Goal: Task Accomplishment & Management: Manage account settings

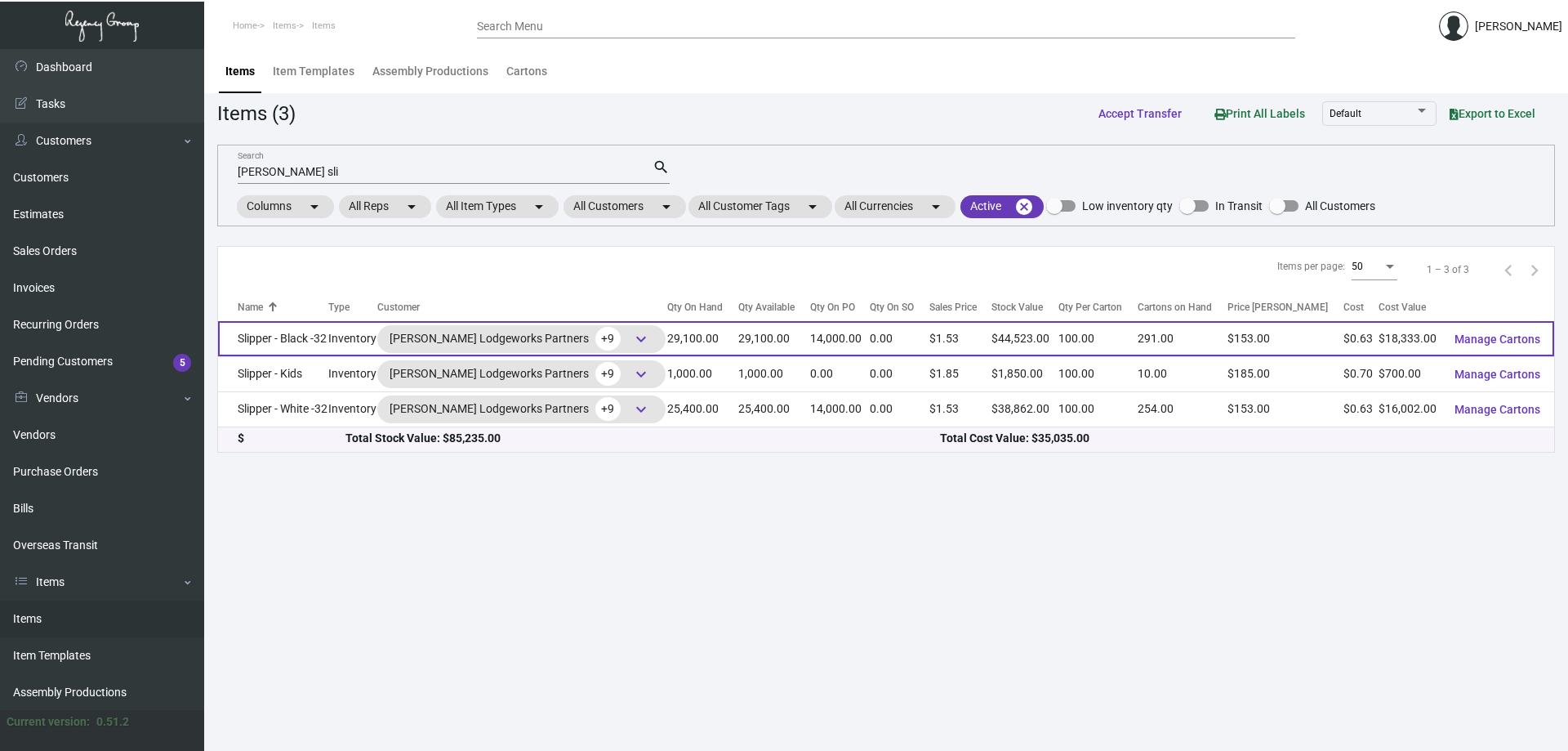
click at [312, 340] on td "Slipper - Black -32" at bounding box center [273, 338] width 110 height 35
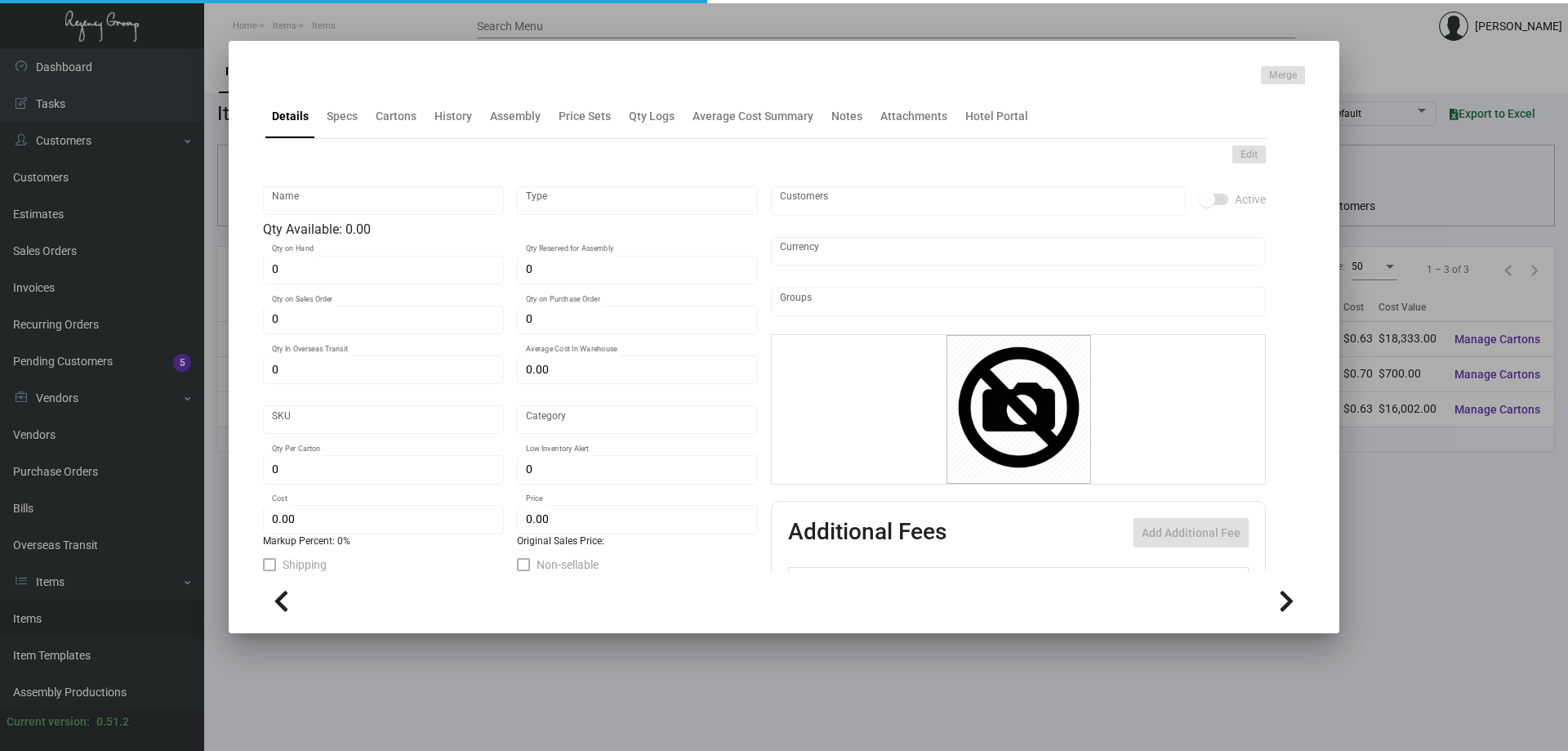
type input "Slipper - Black -32"
type input "Inventory"
type input "29,100"
type input "14,000"
type input "$ 0.63664"
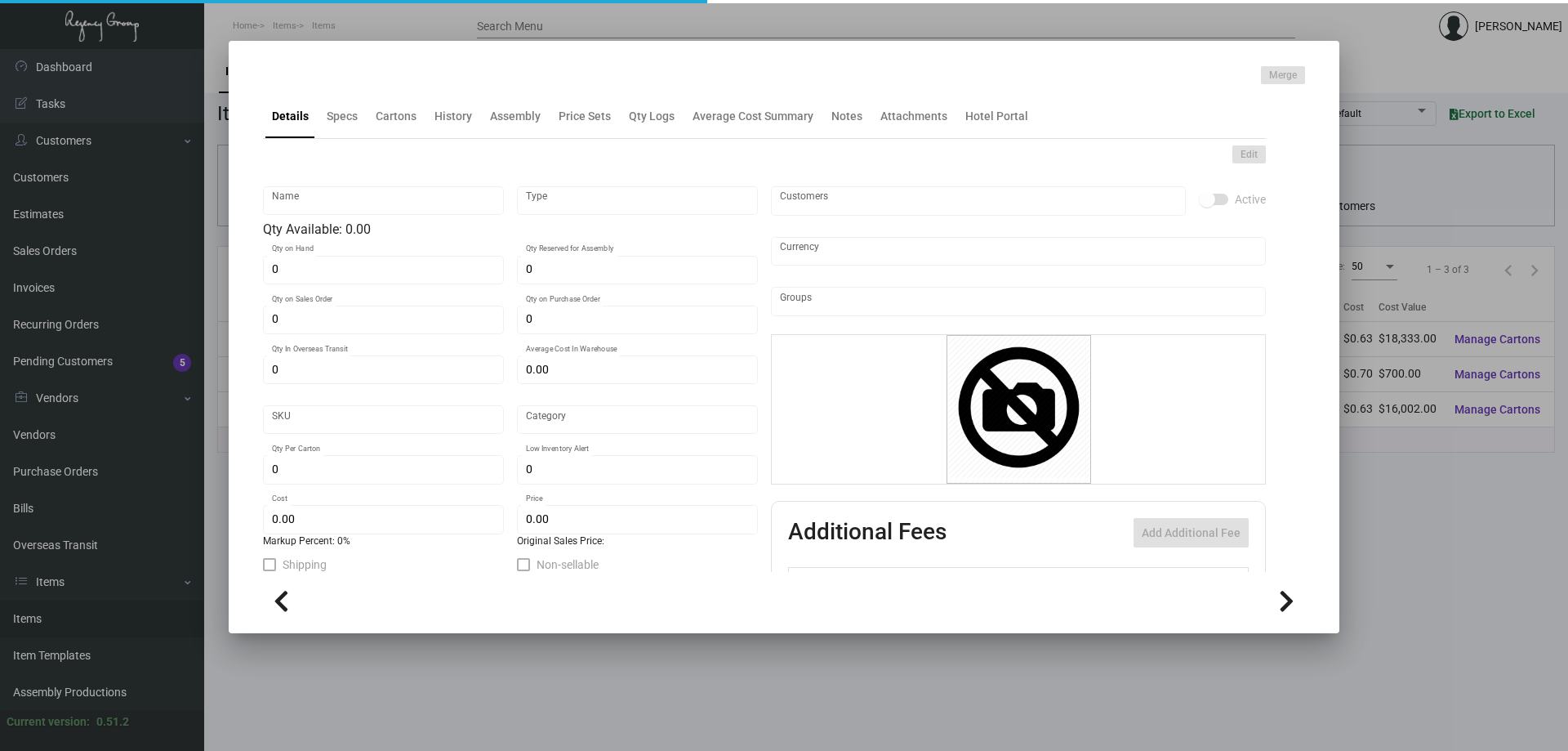
type input "Overseas"
type input "100"
type input "$ 0.63"
type input "$ 1.53"
type textarea "HR Slipper: Size #10 slipper, 1 size to fit all, black color cushion material ,…"
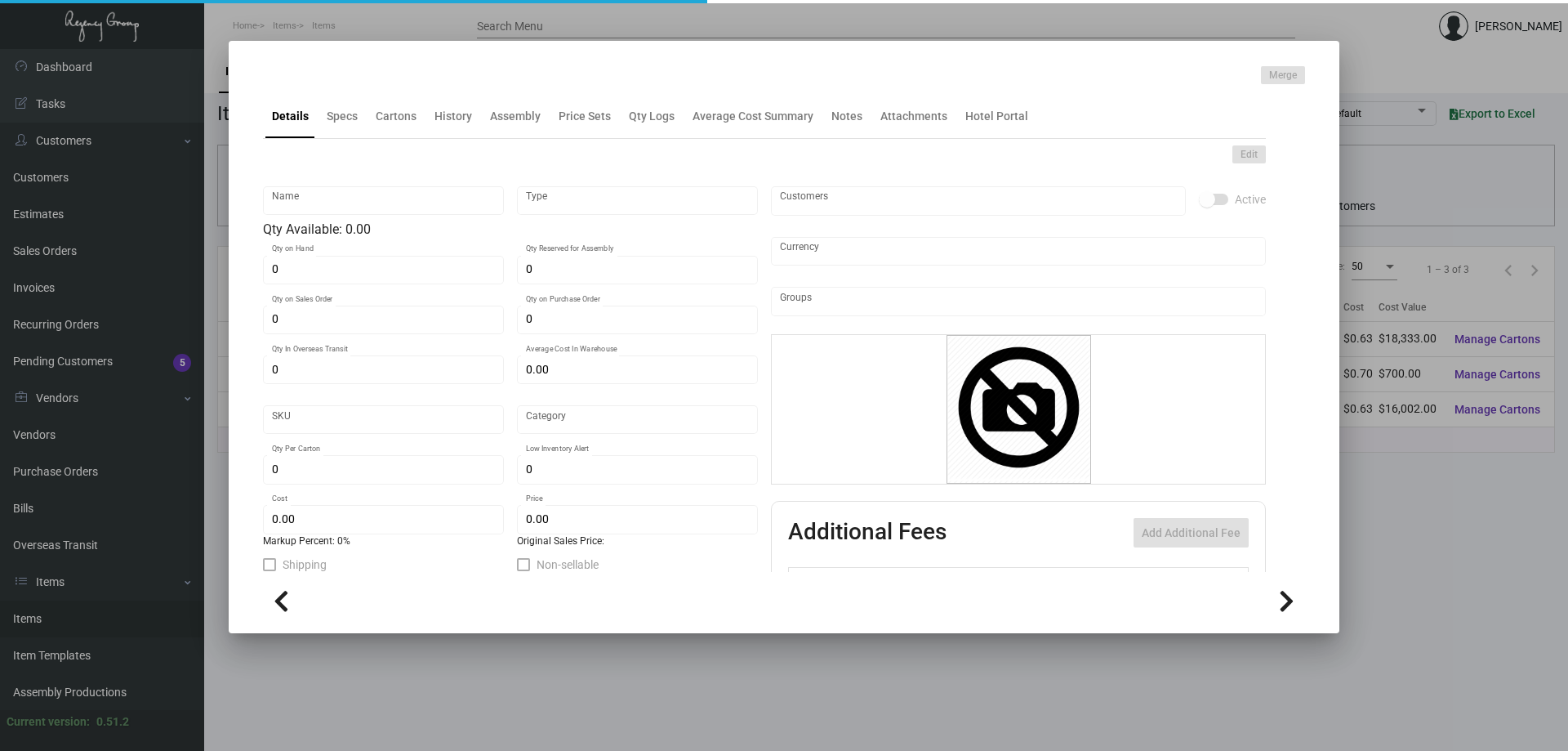
type textarea "HR Slipper: Size #10 slipper, 1 size to fit all, black color cushion material ,…"
checkbox input "true"
type input "United States Dollar $"
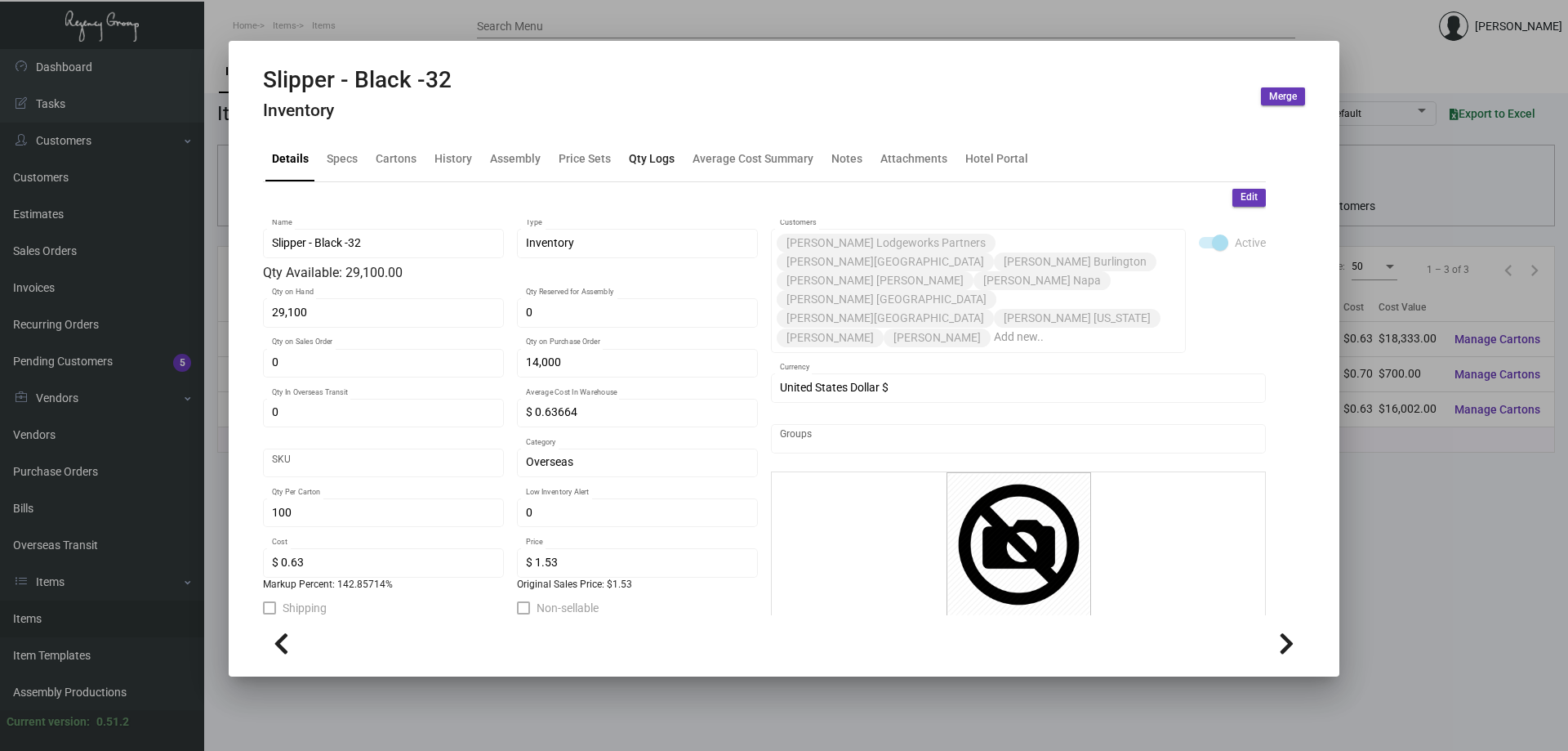
click at [652, 147] on div "Qty Logs" at bounding box center [652, 159] width 59 height 39
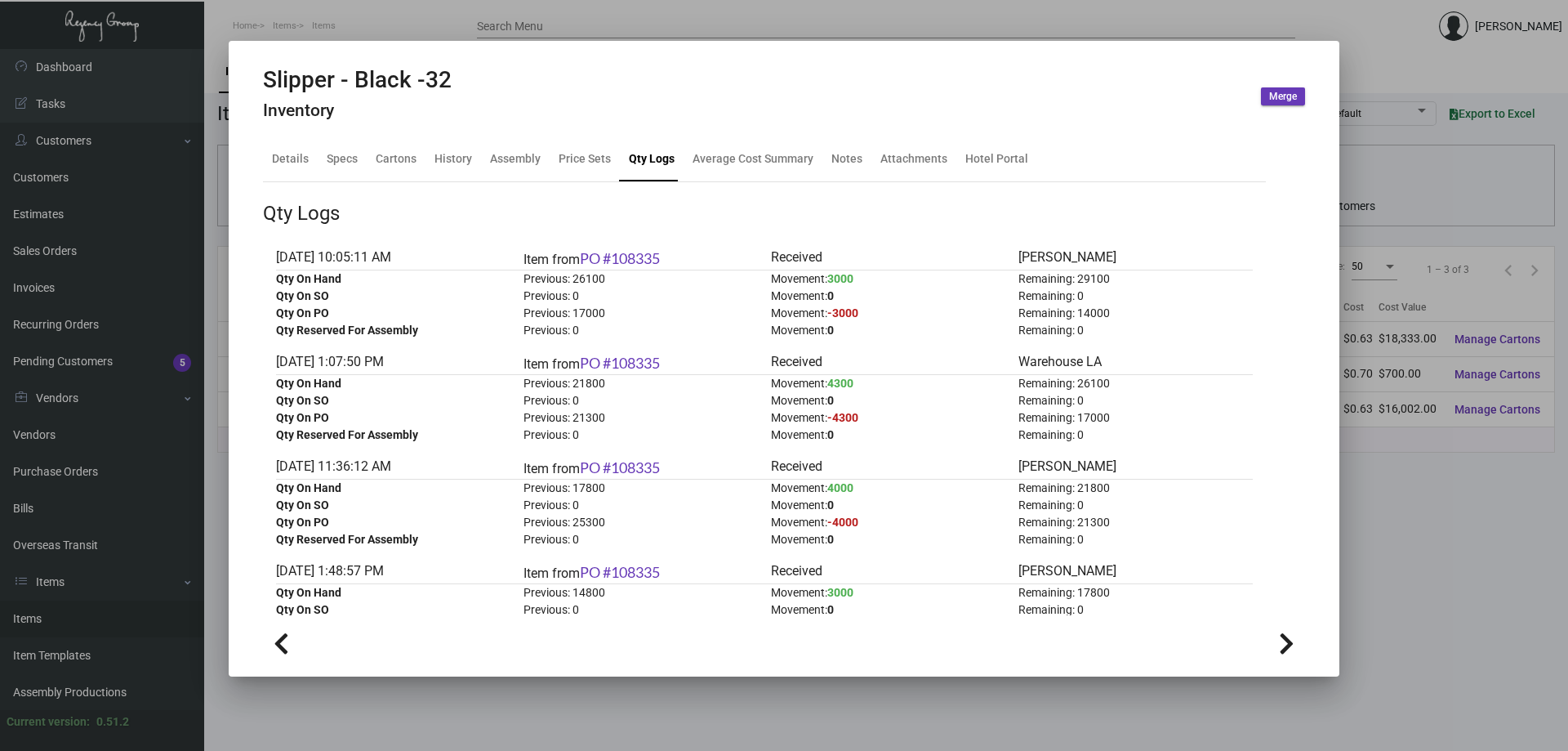
click at [41, 617] on div at bounding box center [784, 375] width 1568 height 751
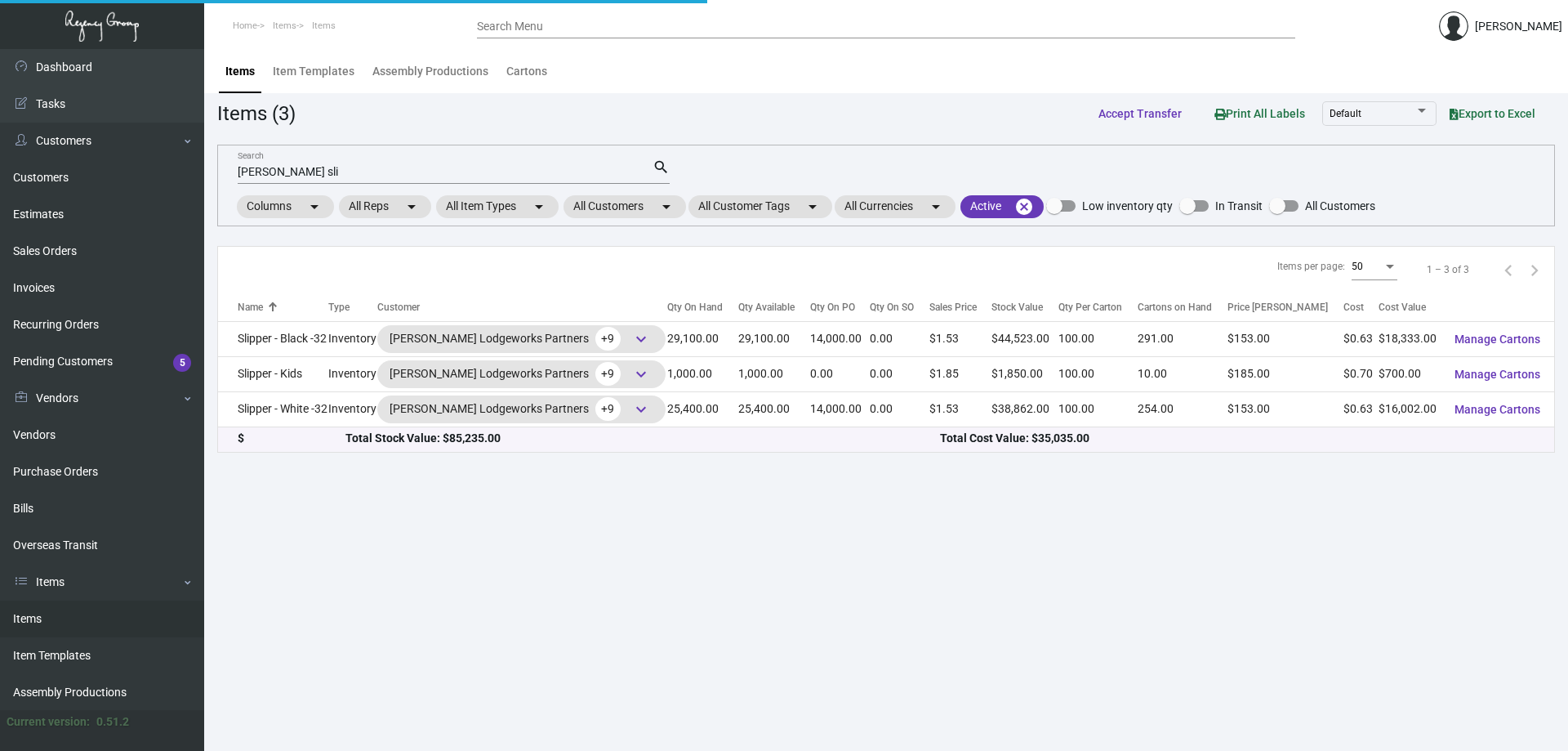
click at [39, 618] on link "Items" at bounding box center [102, 619] width 204 height 37
click at [38, 618] on link "Items" at bounding box center [102, 619] width 204 height 37
drag, startPoint x: 293, startPoint y: 182, endPoint x: 0, endPoint y: 324, distance: 325.6
click at [0, 324] on div "Dashboard Dashboard Tasks Customers Customers Estimates Sales Orders Invoices R…" at bounding box center [784, 400] width 1568 height 702
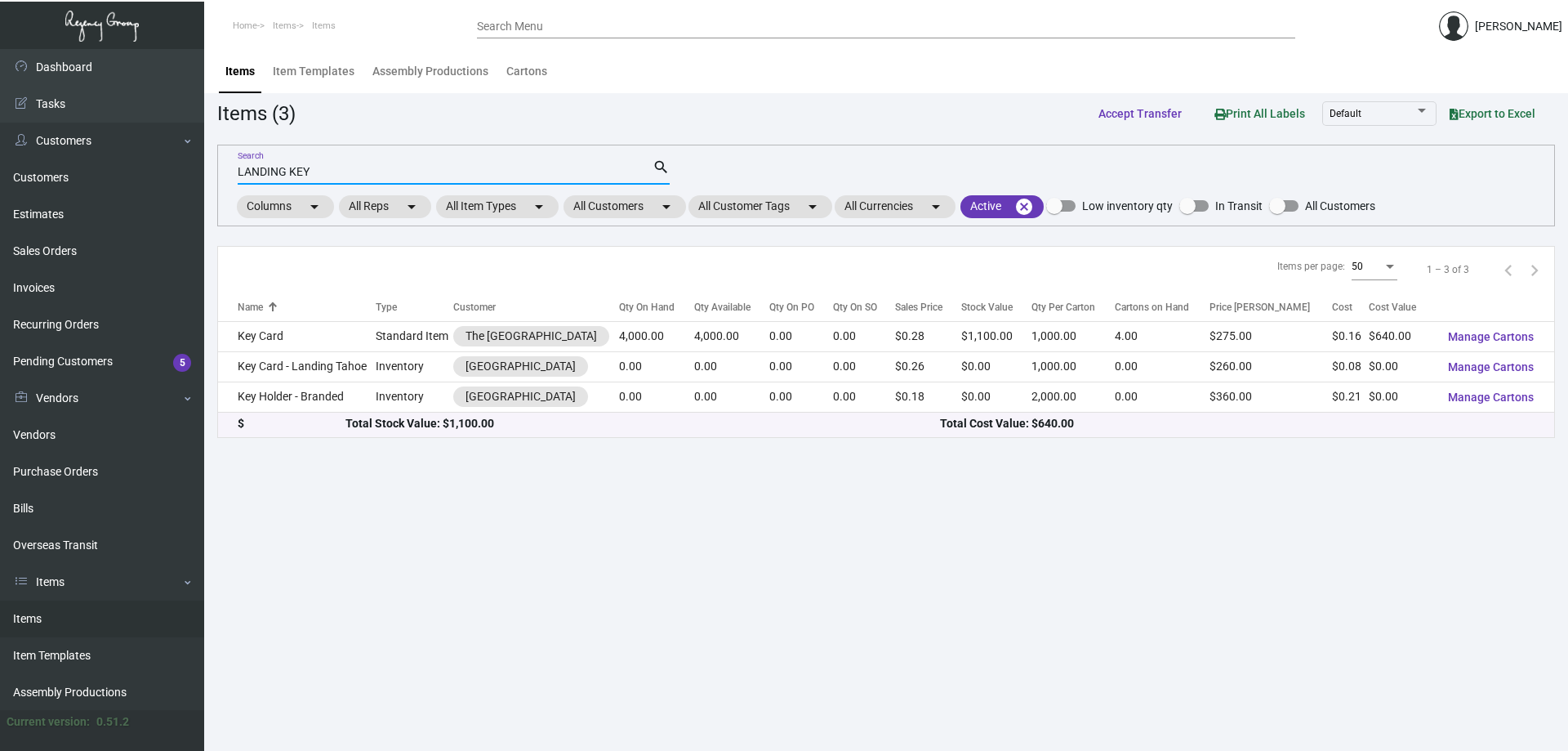
type input "LANDING KEY"
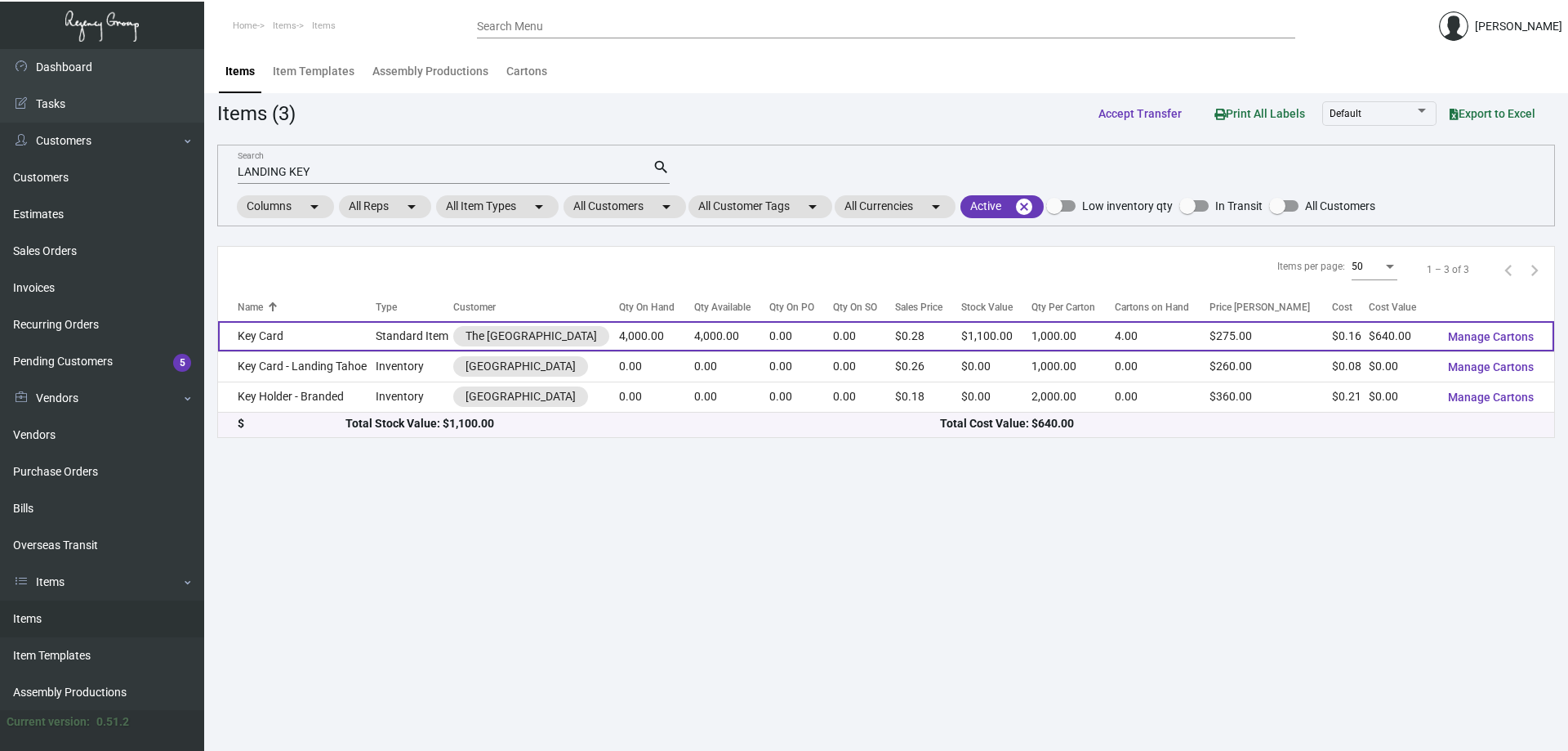
click at [325, 332] on td "Key Card" at bounding box center [297, 336] width 158 height 30
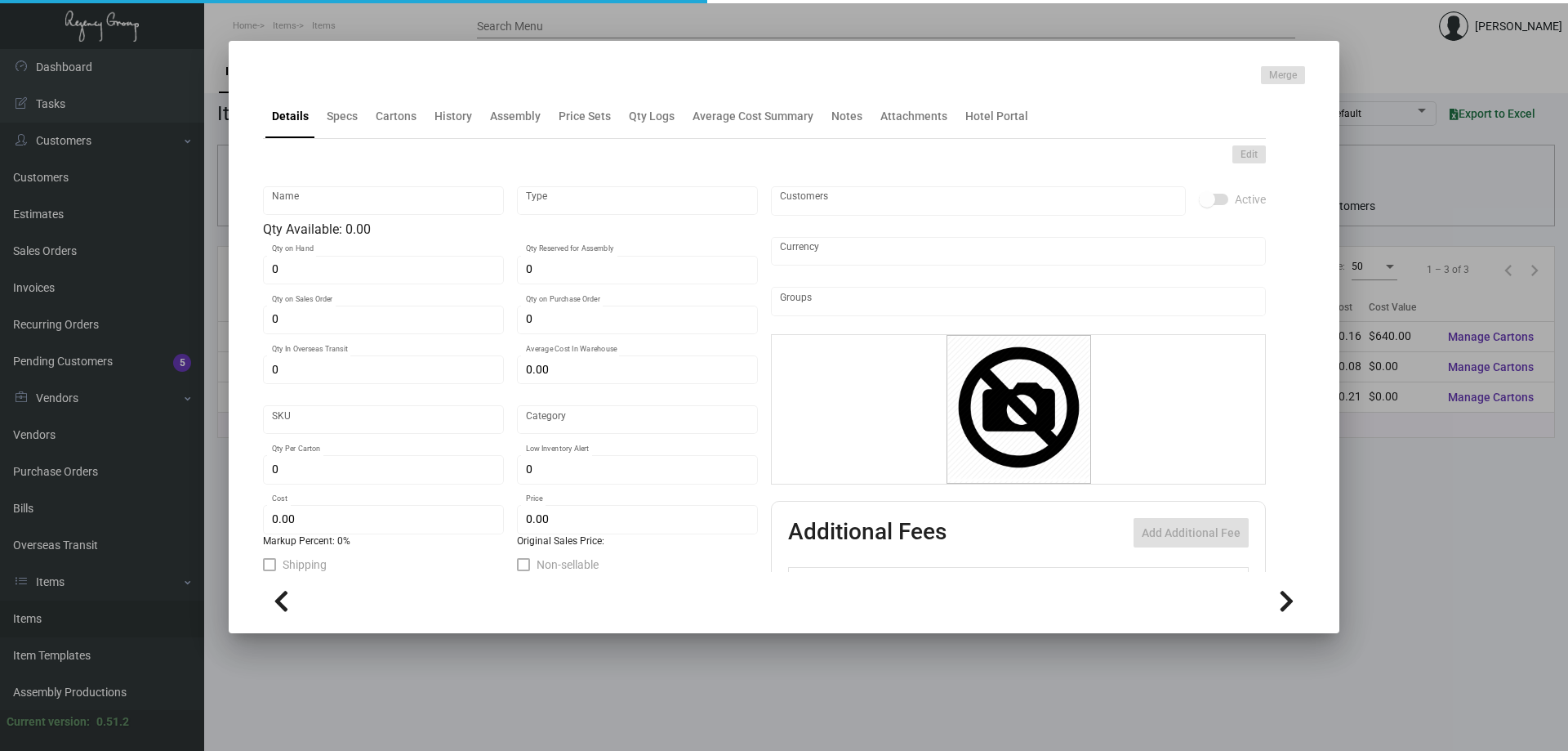
type input "Key Card"
type input "Standard Item"
type input "4,000"
type input "$ 0.19"
type input "Overseas"
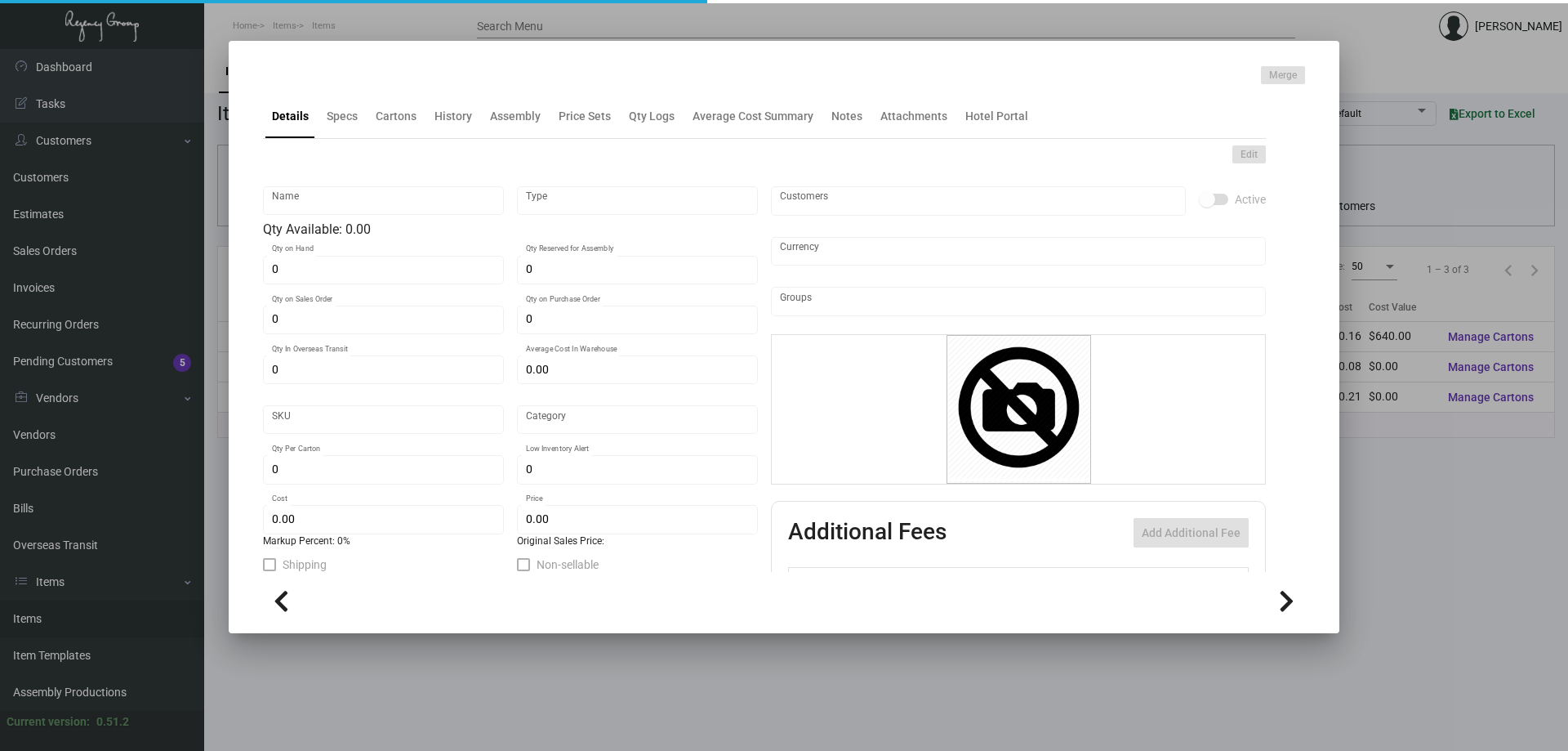
type input "1,000"
type input "$ 0.16"
type input "$ 0.275"
checkbox input "true"
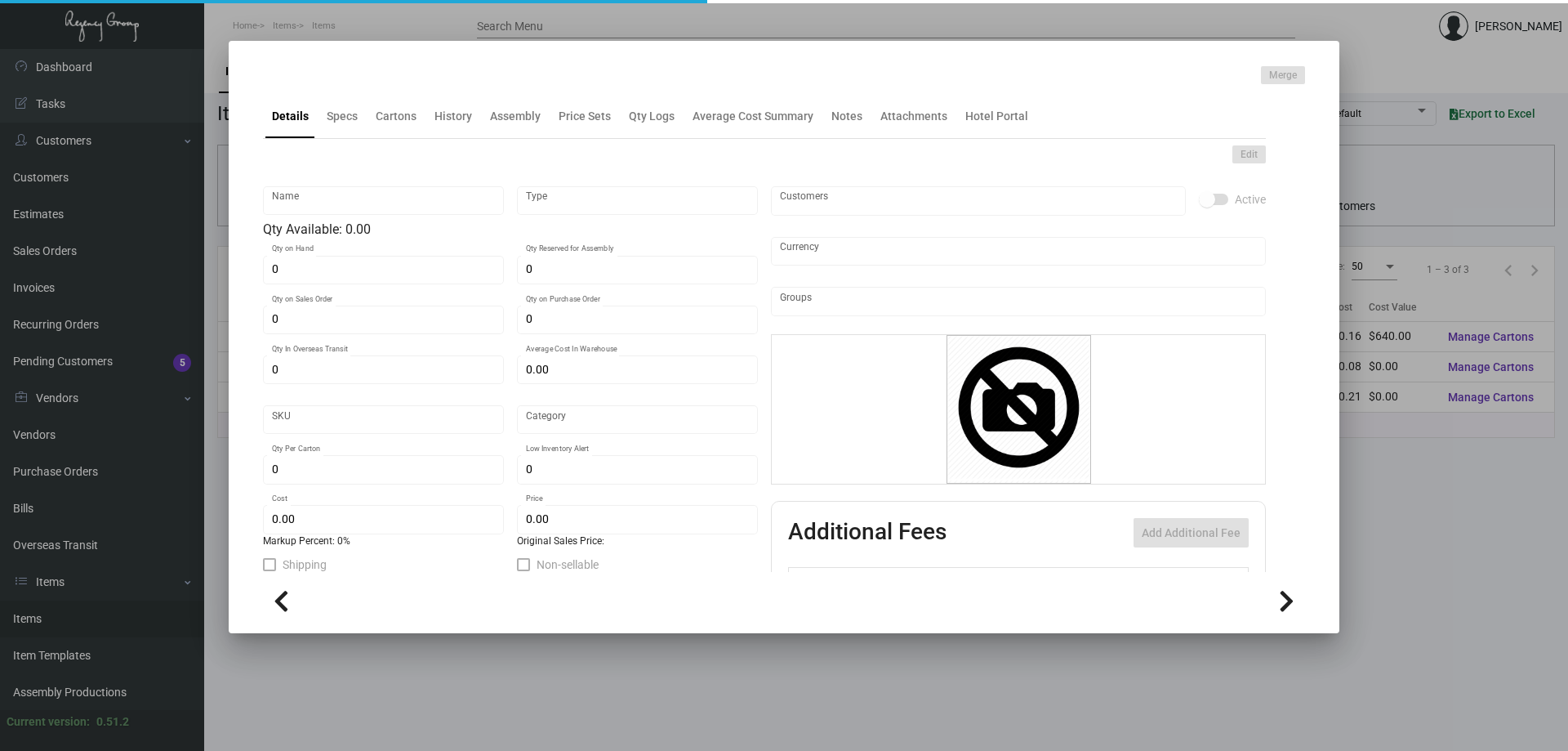
checkbox input "true"
type input "United States Dollar $"
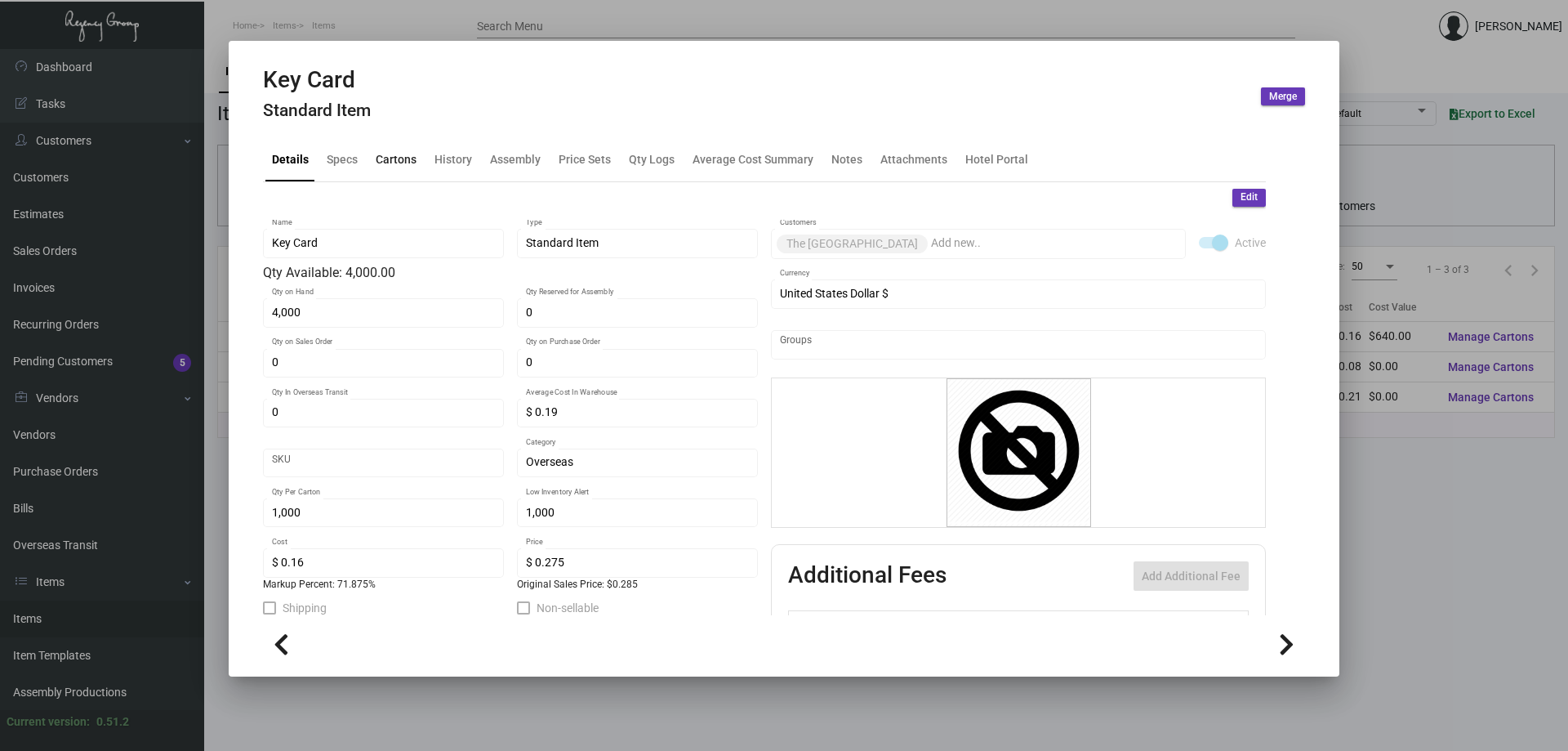
click at [404, 155] on div "Cartons" at bounding box center [396, 159] width 41 height 17
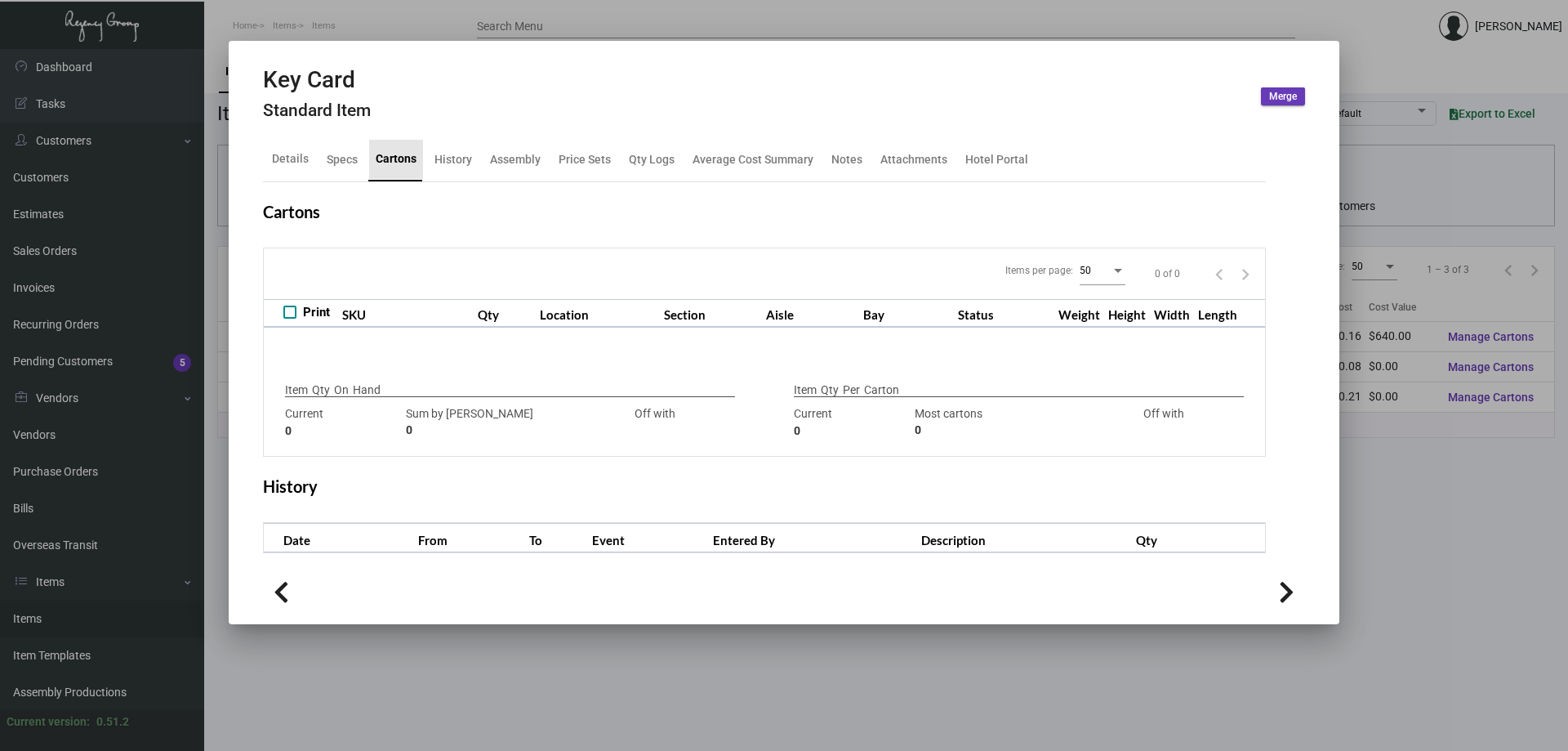
type input "4,000"
type input "4000"
type input "0"
type input "1,000"
type input "1000"
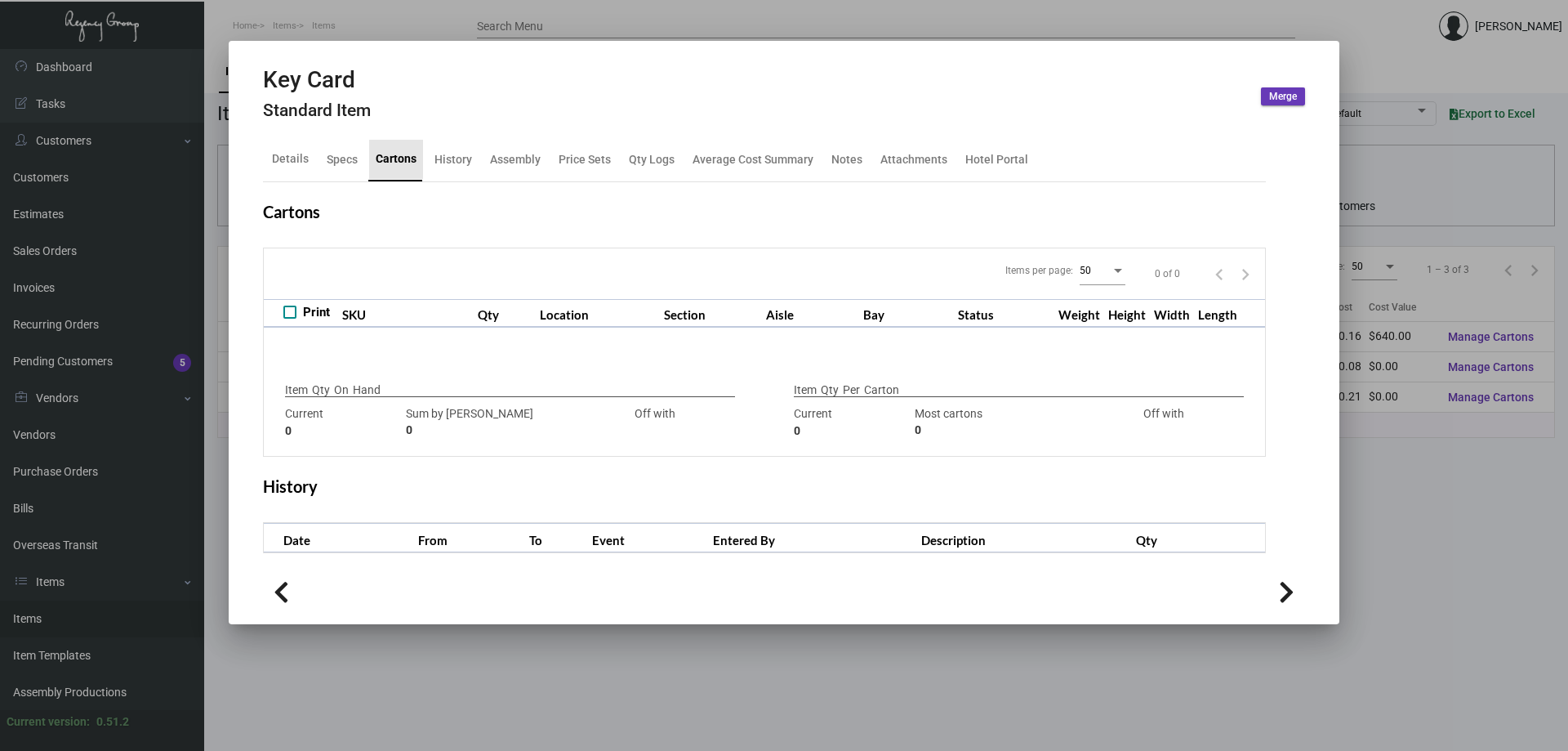
type input "0"
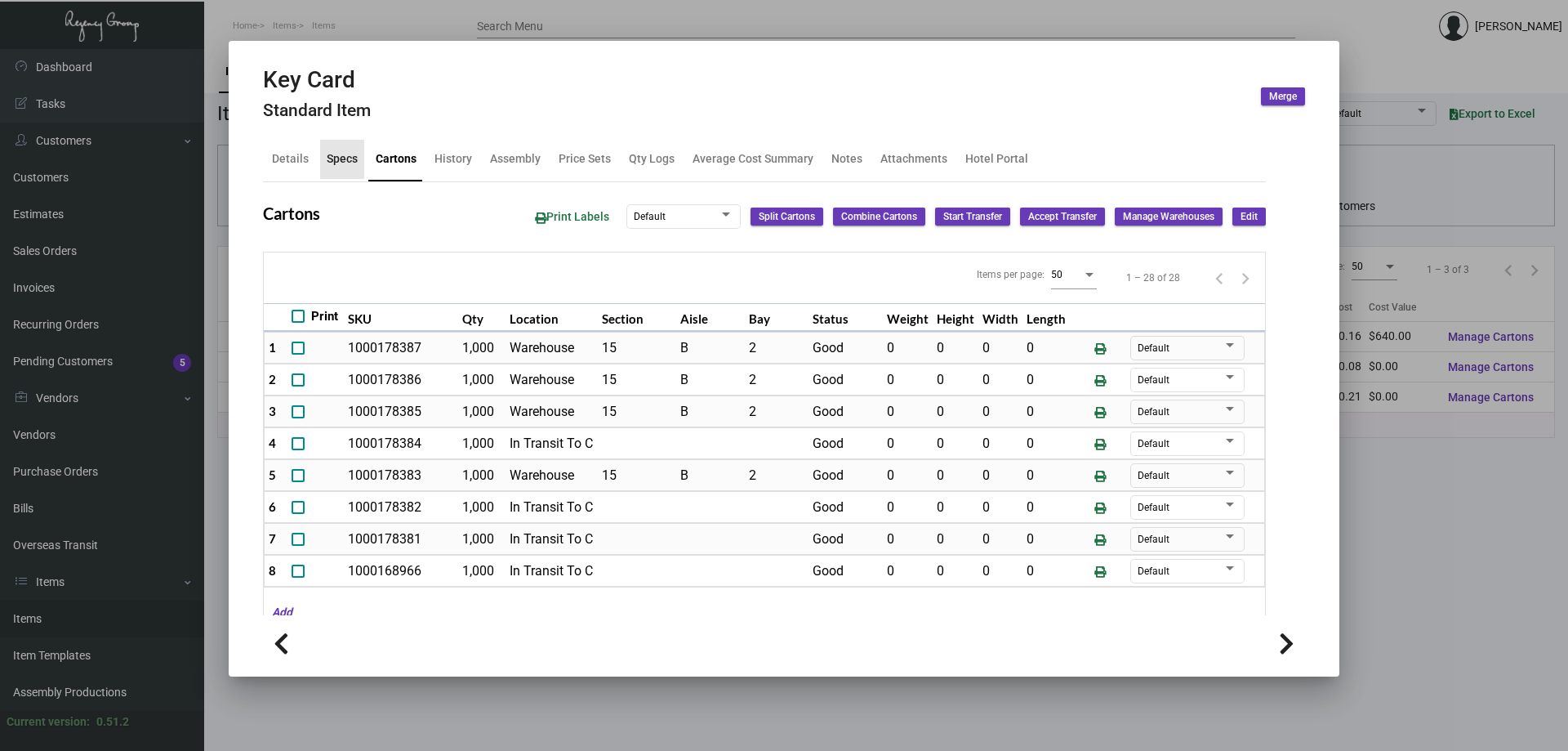
click at [334, 149] on div "Specs" at bounding box center [342, 159] width 44 height 39
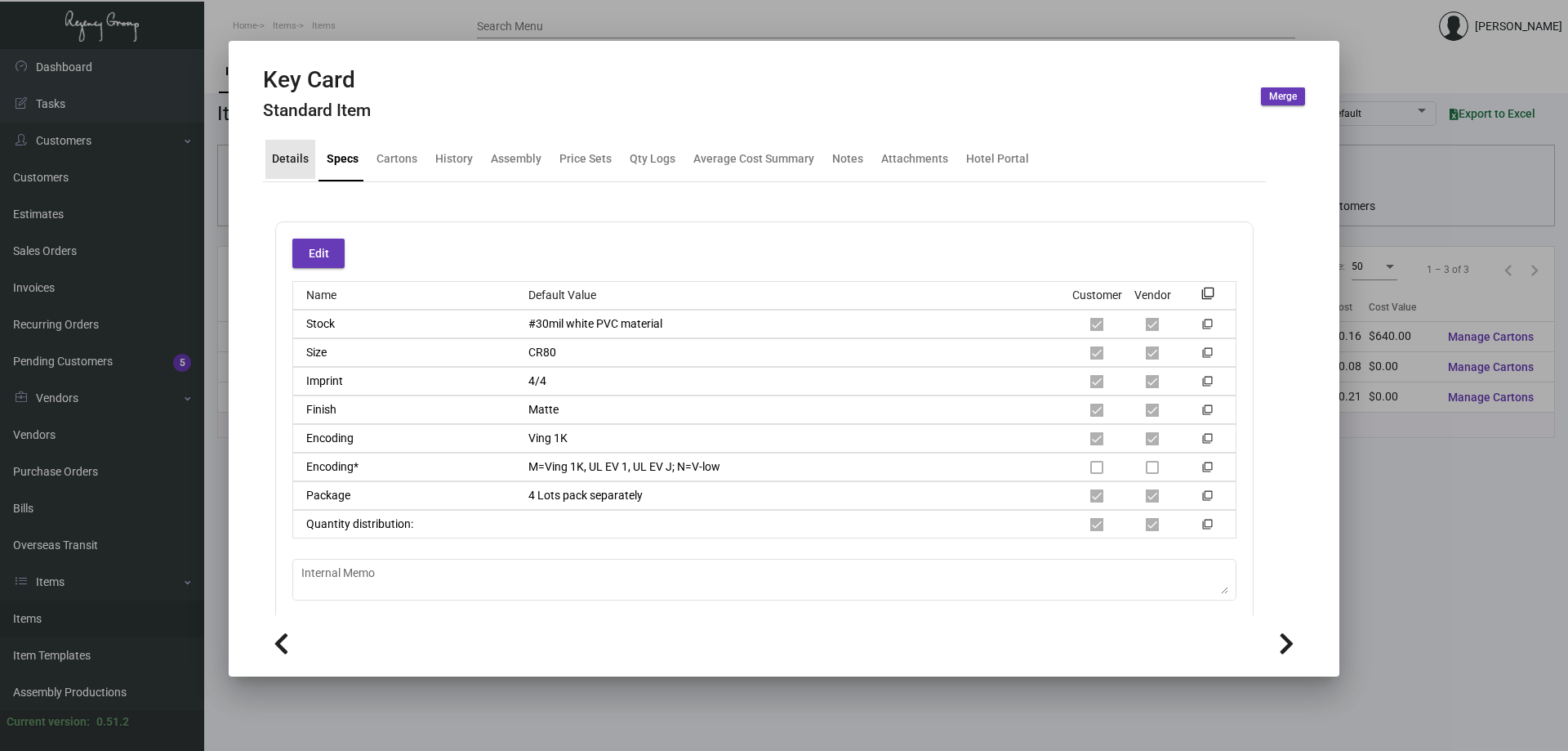
click at [292, 154] on div "Details" at bounding box center [291, 159] width 37 height 17
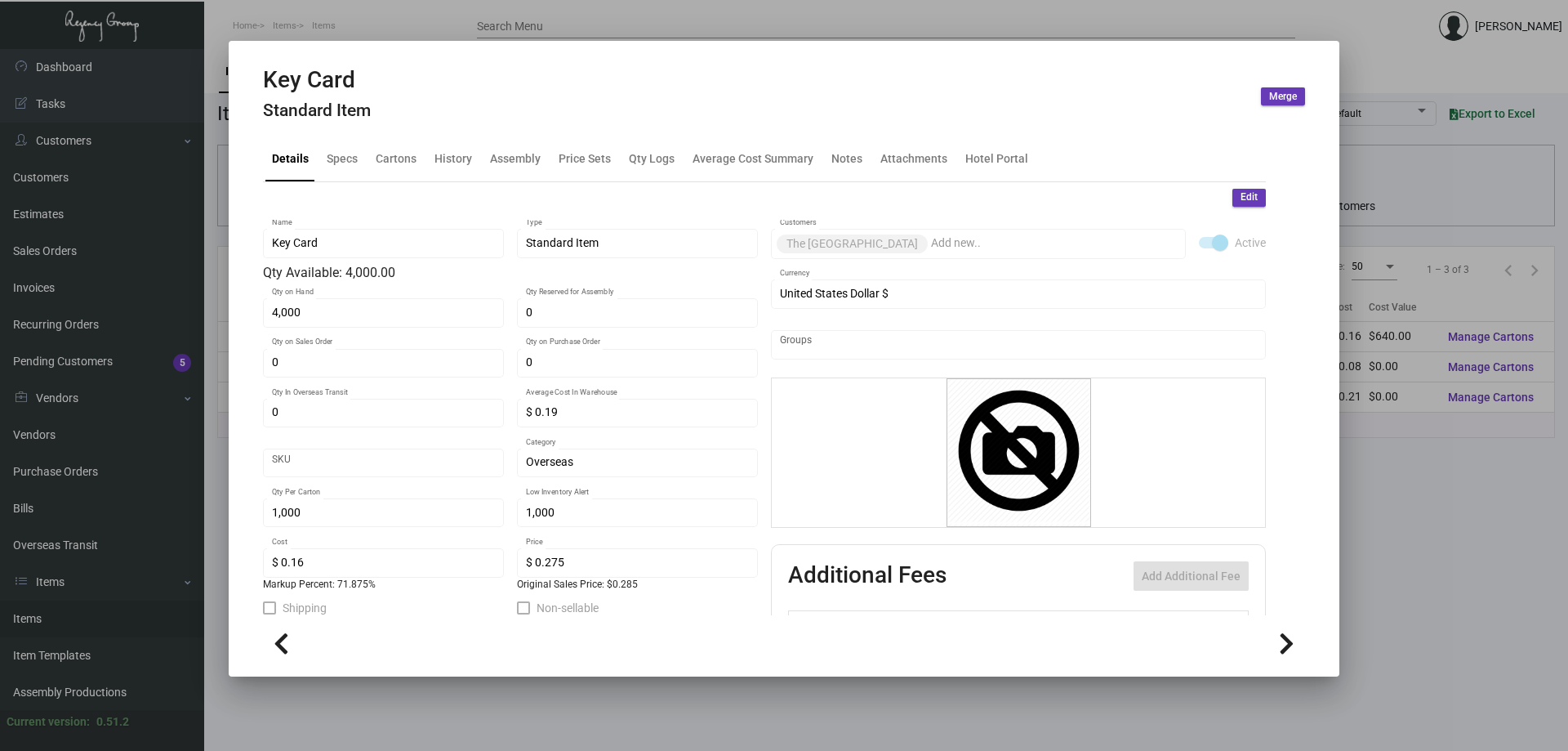
click at [321, 90] on h2 "Key Card" at bounding box center [317, 80] width 108 height 28
click at [327, 44] on icon at bounding box center [330, 39] width 15 height 17
copy h2 "Key Card"
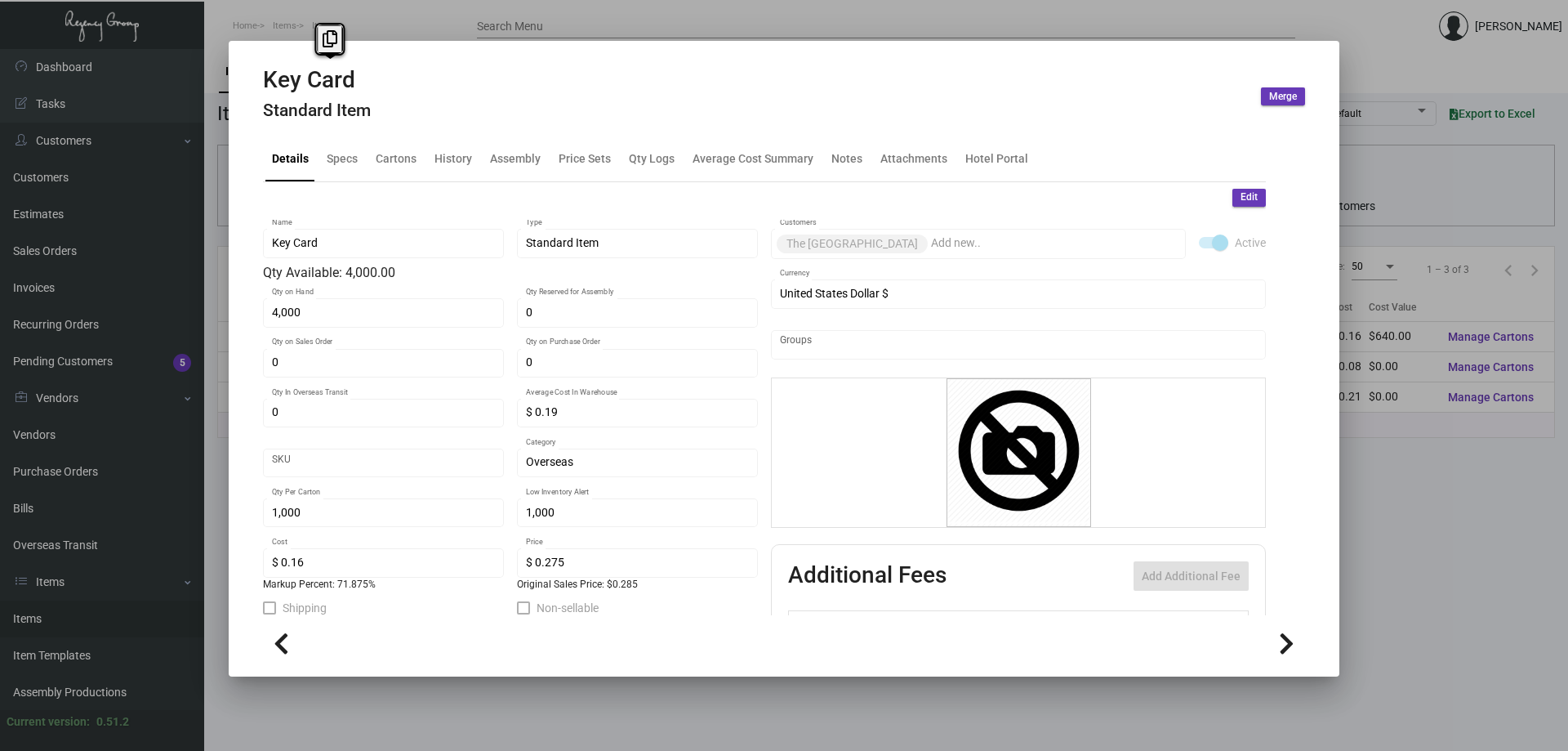
click at [455, 11] on div at bounding box center [784, 375] width 1568 height 751
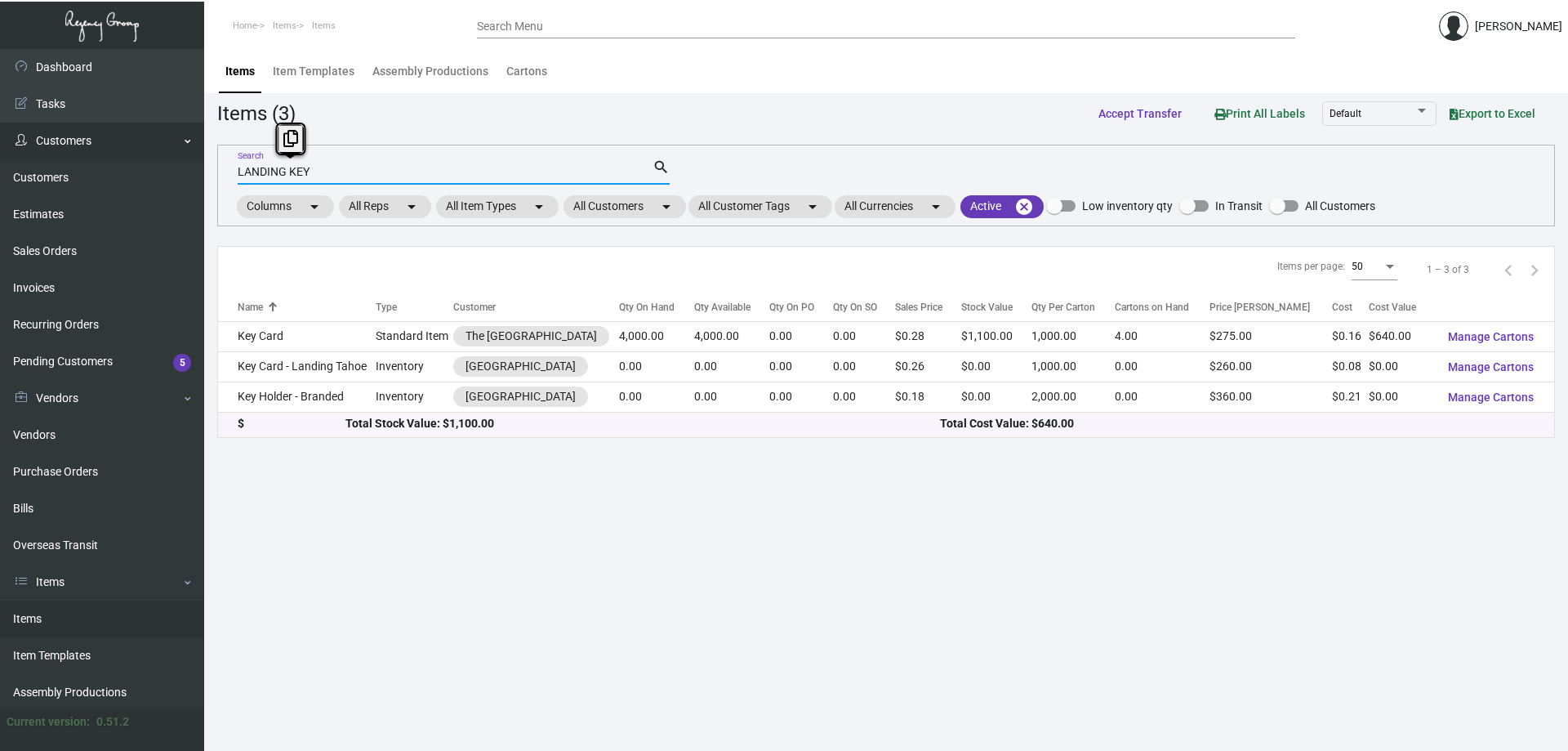
drag, startPoint x: 417, startPoint y: 178, endPoint x: 0, endPoint y: 154, distance: 417.7
click at [0, 154] on div "Dashboard Dashboard Tasks Customers Customers Estimates Sales Orders Invoices R…" at bounding box center [784, 400] width 1568 height 702
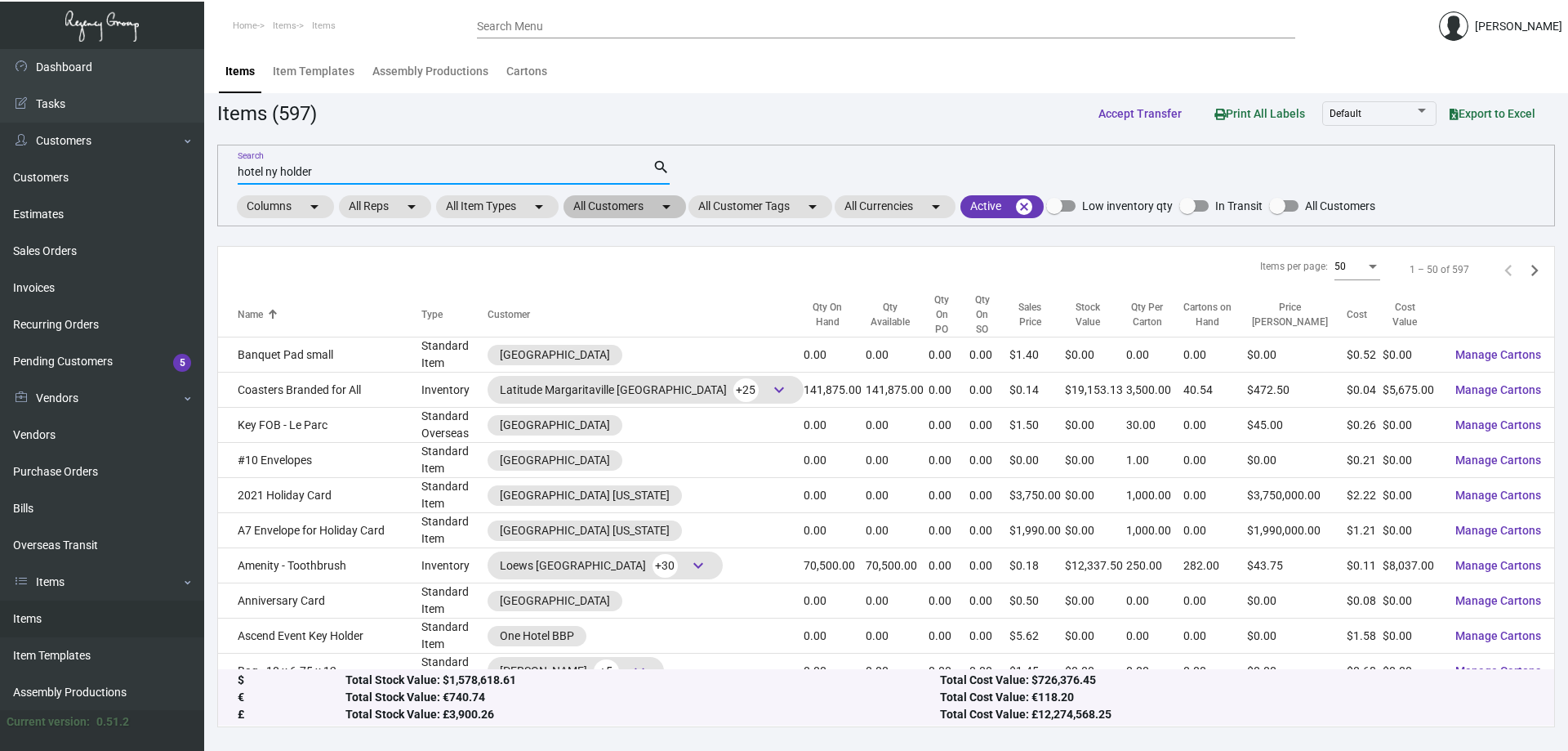
type input "hotel ny holder"
click at [605, 207] on mat-chip "All Customers arrow_drop_down" at bounding box center [625, 206] width 123 height 23
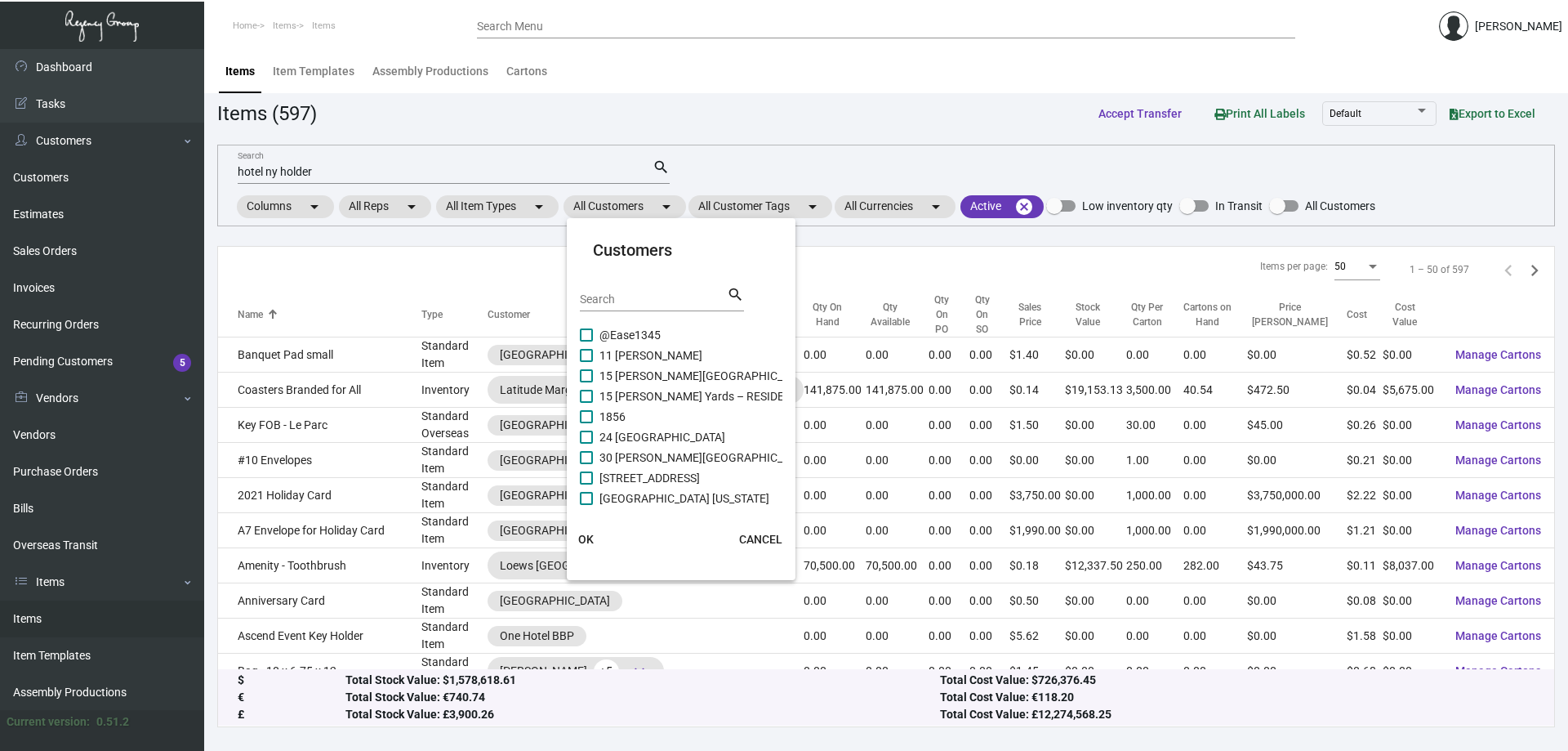
click at [652, 302] on input "Search" at bounding box center [653, 300] width 147 height 13
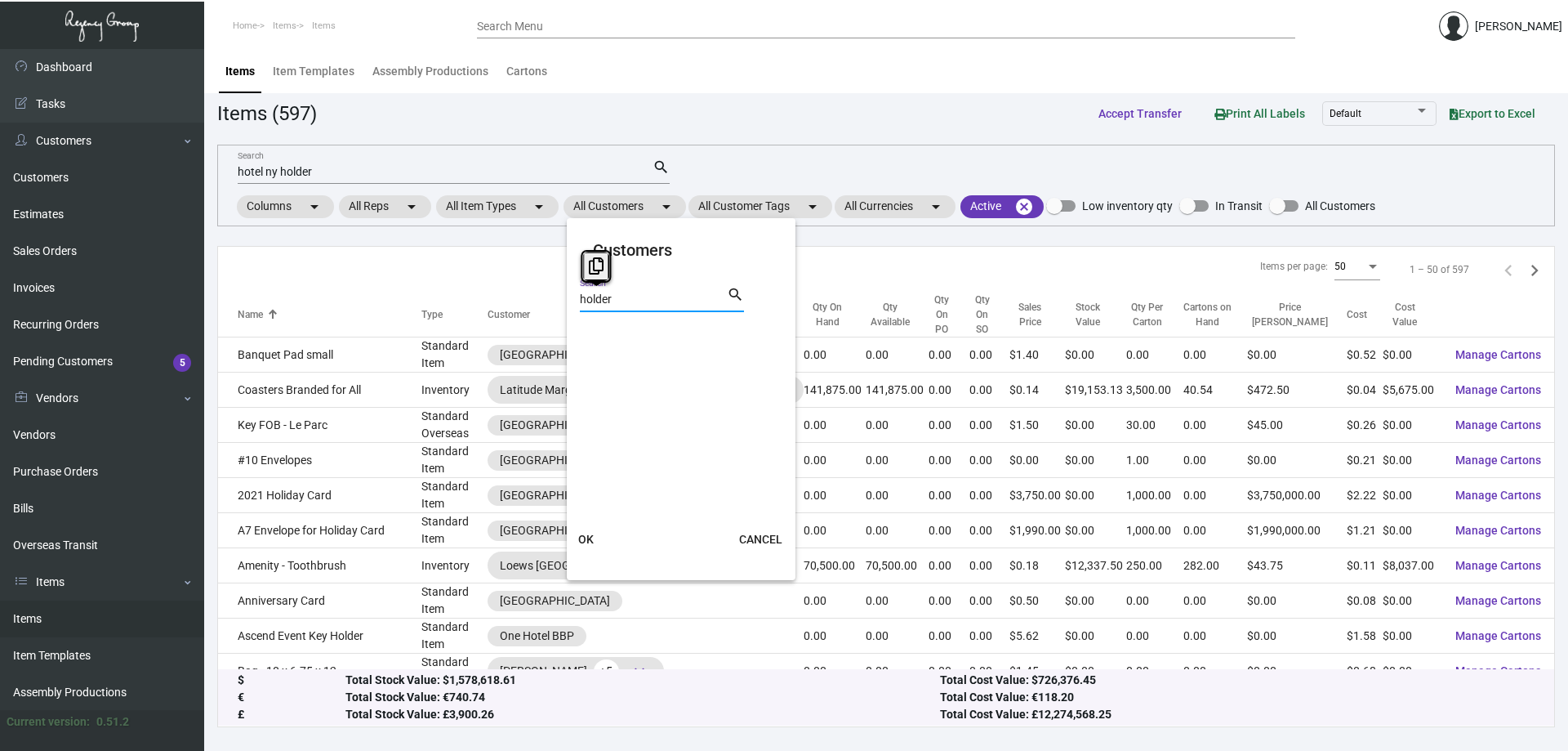
drag, startPoint x: 652, startPoint y: 302, endPoint x: 120, endPoint y: 315, distance: 532.2
click at [120, 315] on div "Customers holder Search search OK CANCEL" at bounding box center [784, 375] width 1568 height 751
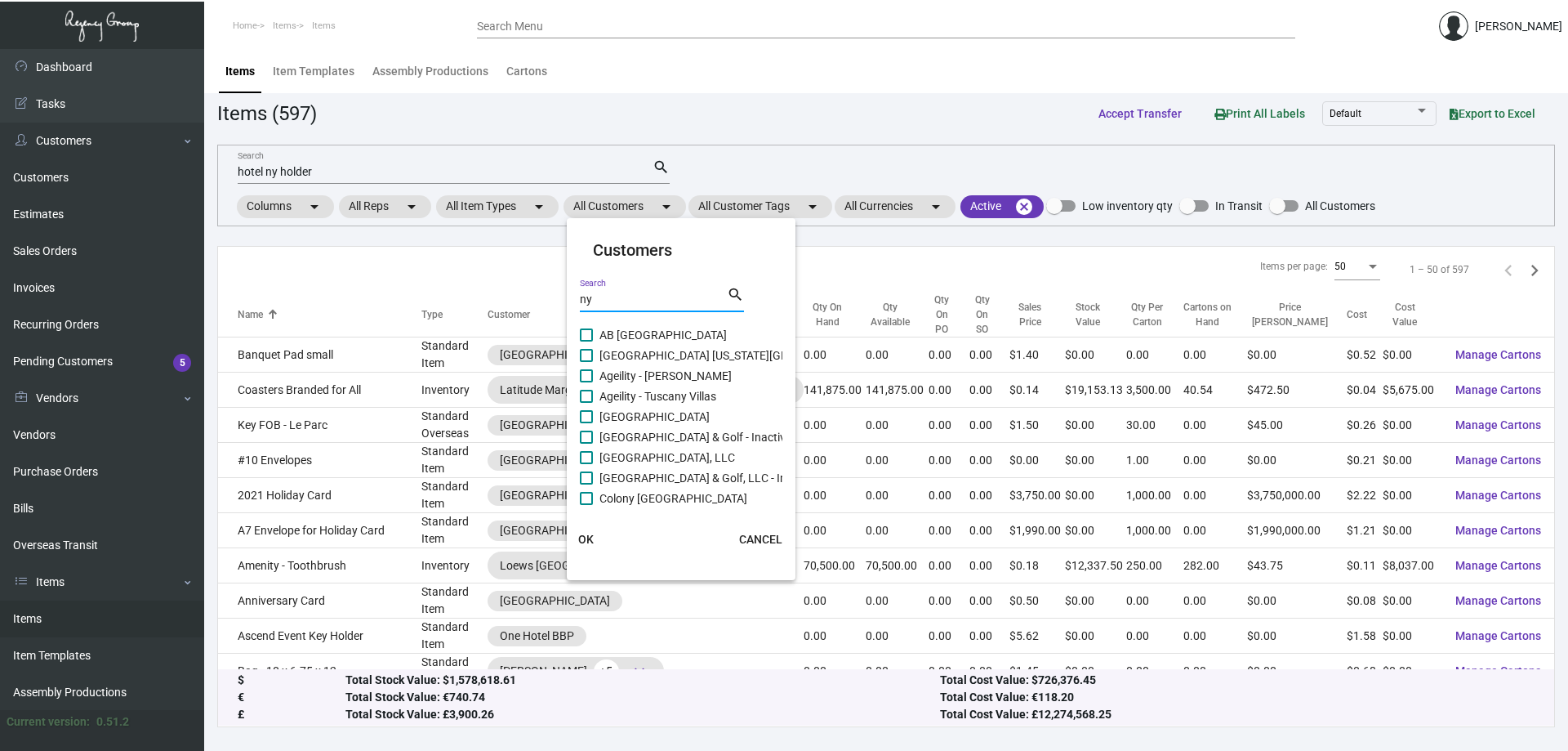
type input "n"
type input "hotel new yor"
click at [353, 41] on div at bounding box center [784, 375] width 1568 height 751
